Goal: Find specific page/section: Find specific page/section

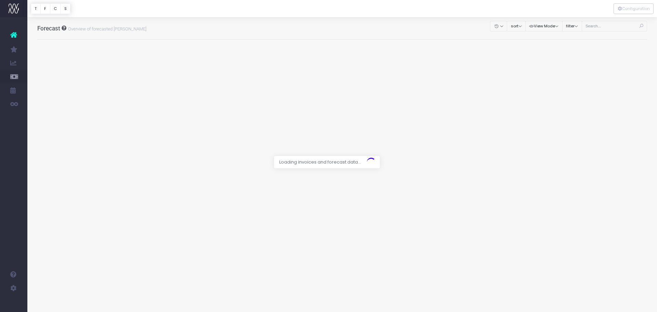
click at [605, 29] on div at bounding box center [328, 156] width 657 height 312
click at [607, 27] on div at bounding box center [328, 156] width 657 height 312
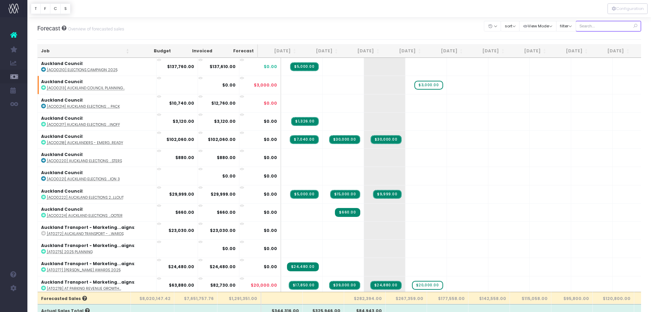
click at [607, 27] on input "text" at bounding box center [608, 26] width 66 height 11
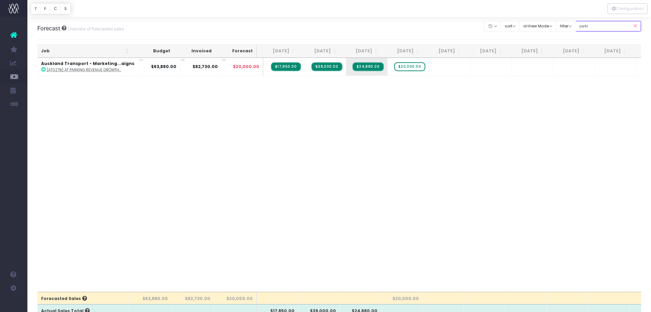
type input "parki"
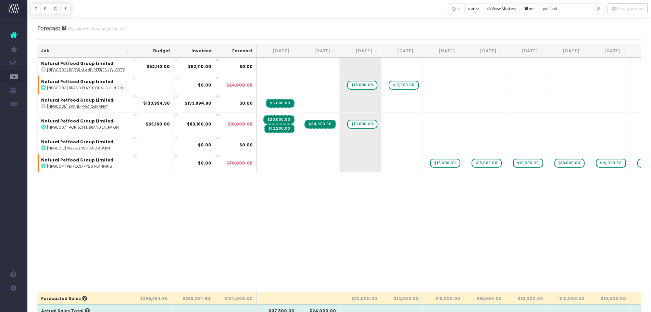
scroll to position [27, 0]
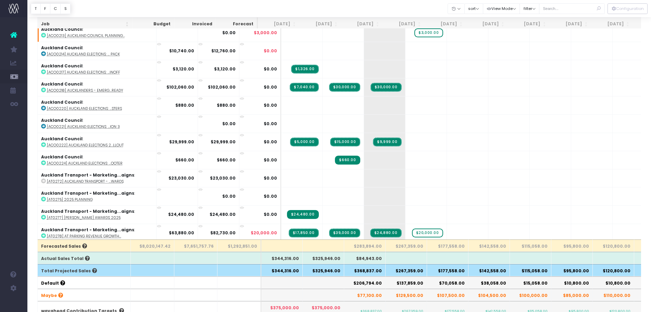
scroll to position [53, 0]
click at [364, 267] on th "$368,837.00" at bounding box center [364, 270] width 41 height 12
click at [10, 185] on div "Account Warning You are on a paid plan. My Favourites Accruals & Deferrals Staf…" at bounding box center [13, 164] width 27 height 295
click at [574, 8] on input "text" at bounding box center [572, 8] width 66 height 11
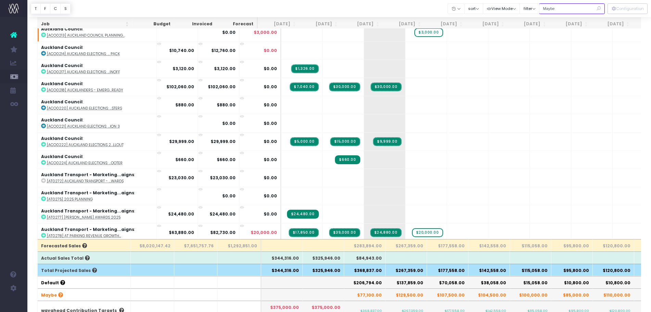
type input "Maybe"
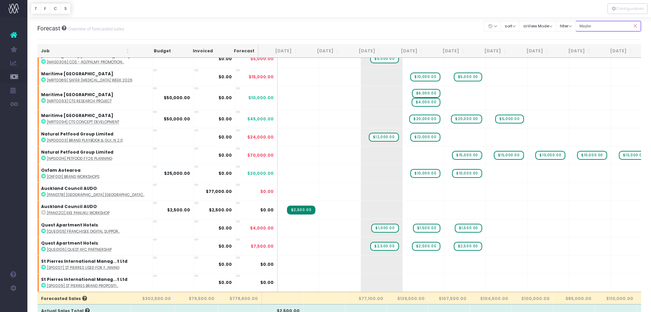
scroll to position [358, 0]
